Goal: Complete application form

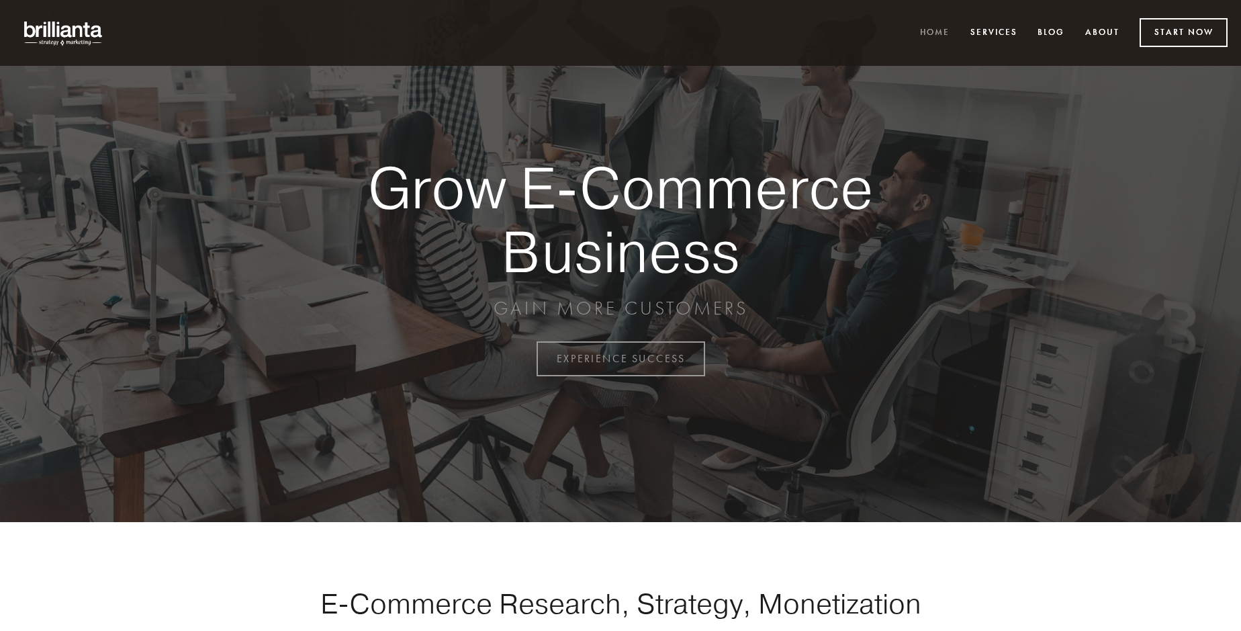
scroll to position [3521, 0]
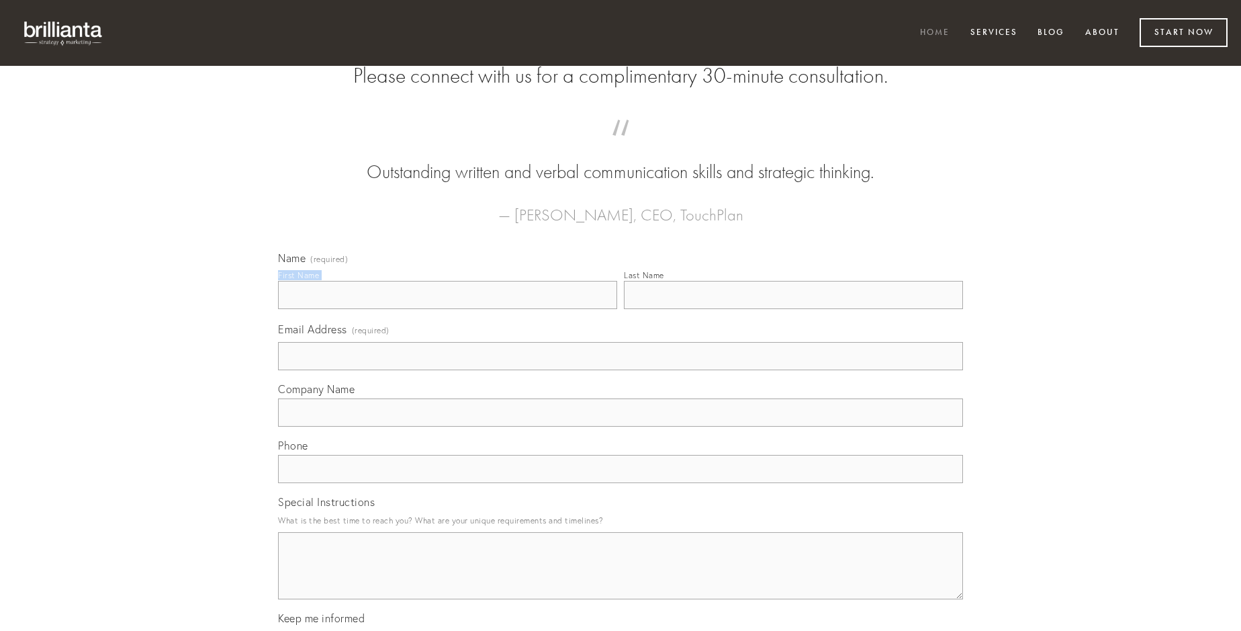
type input "[PERSON_NAME]"
click at [793, 309] on input "Last Name" at bounding box center [793, 295] width 339 height 28
type input "[PERSON_NAME]"
click at [621, 370] on input "Email Address (required)" at bounding box center [620, 356] width 685 height 28
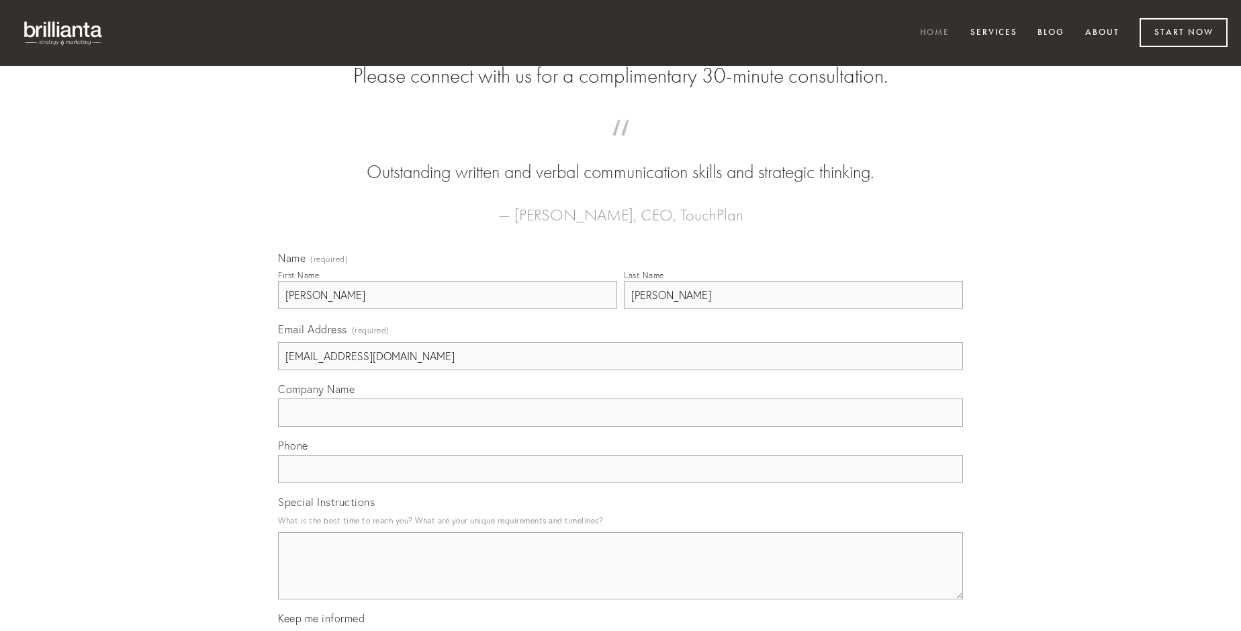
type input "[EMAIL_ADDRESS][DOMAIN_NAME]"
click at [621, 426] on input "Company Name" at bounding box center [620, 412] width 685 height 28
type input "vivo"
click at [621, 483] on input "text" at bounding box center [620, 469] width 685 height 28
click at [621, 578] on textarea "Special Instructions" at bounding box center [620, 565] width 685 height 67
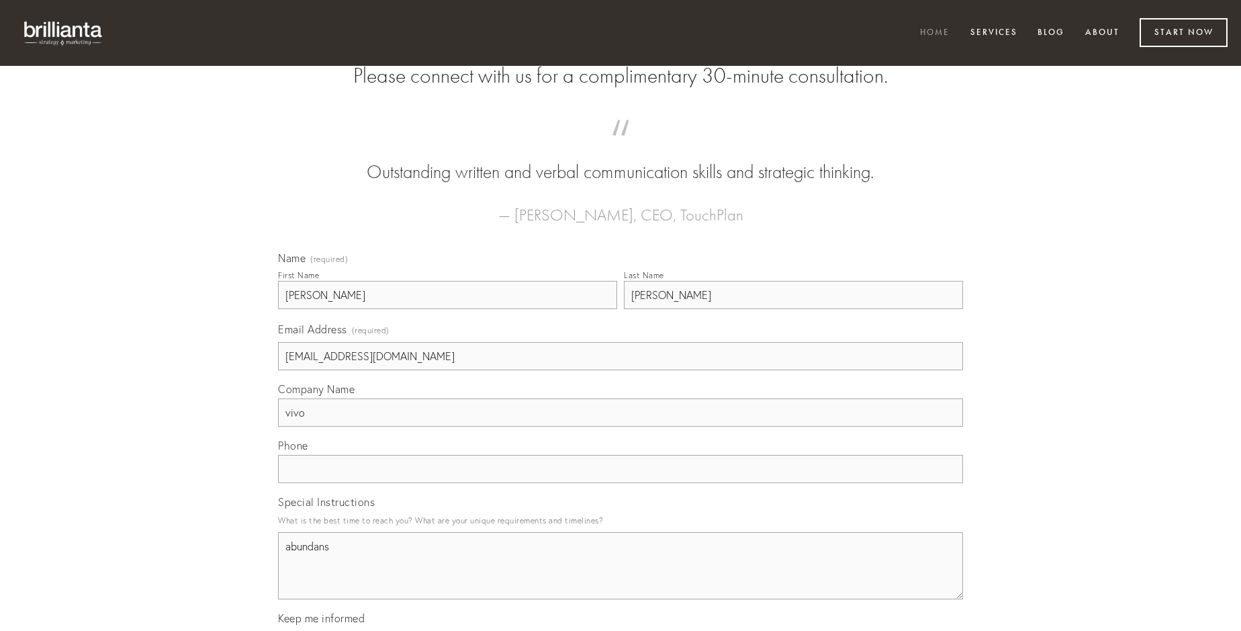
type textarea "abundans"
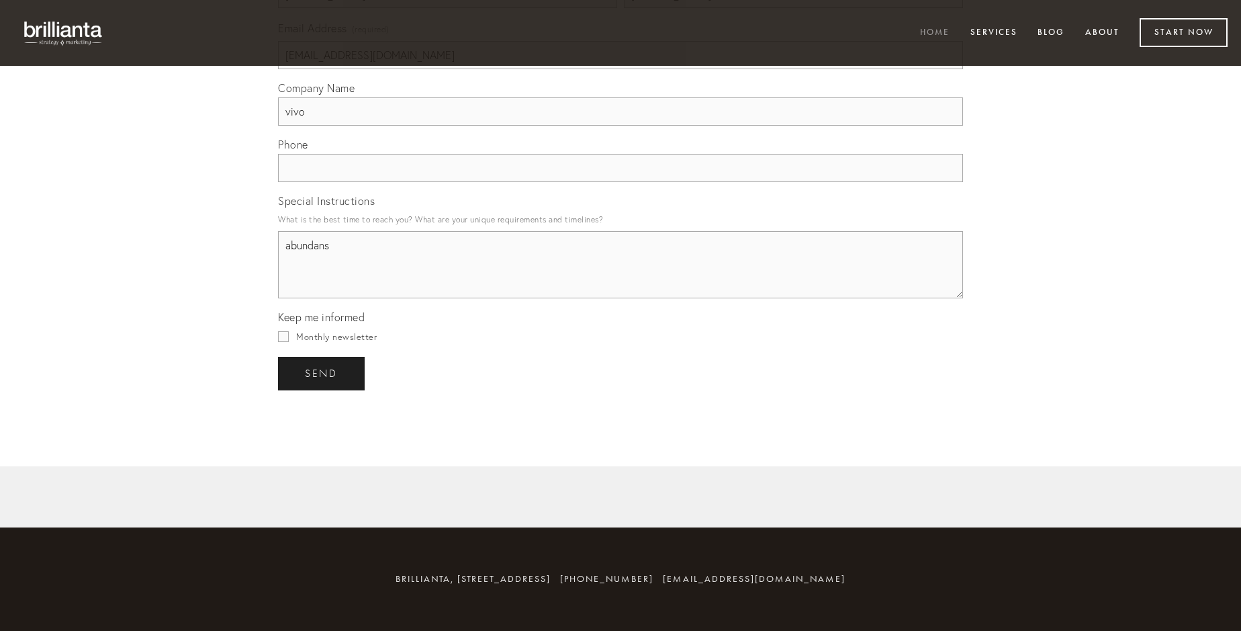
click at [322, 373] on span "send" at bounding box center [321, 373] width 33 height 12
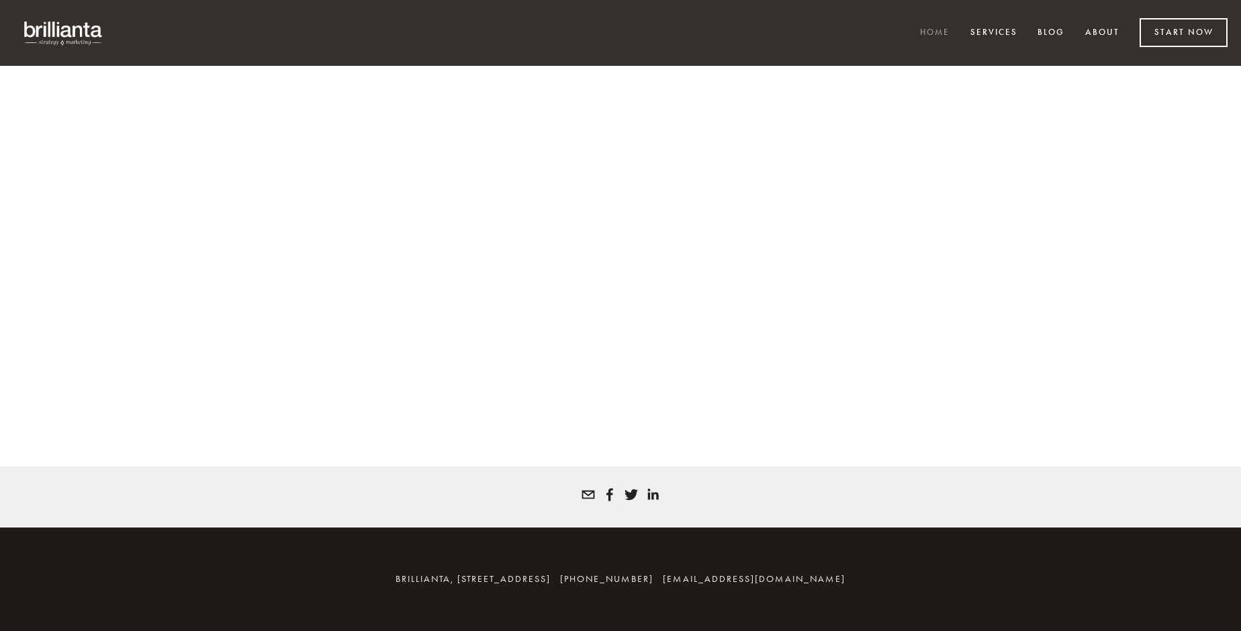
scroll to position [3503, 0]
